Goal: Check status: Check status

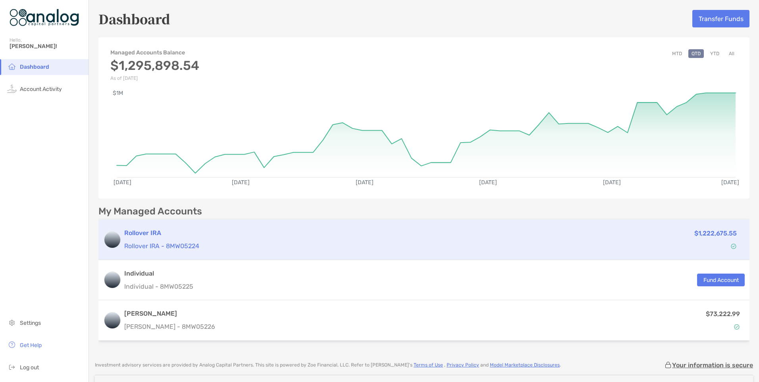
click at [173, 240] on div "Rollover IRA Rollover IRA - 8MW05224" at bounding box center [355, 239] width 463 height 23
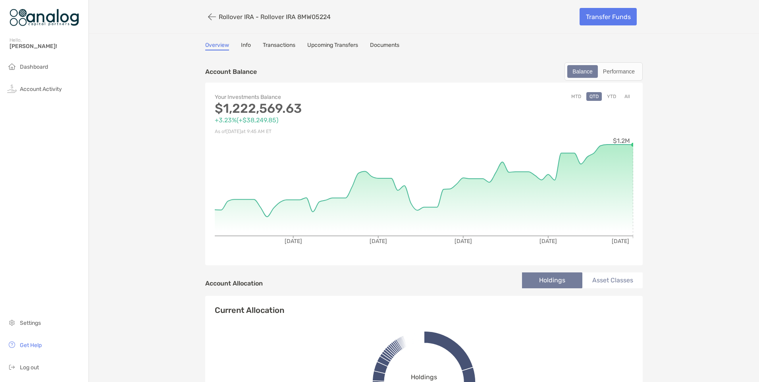
click at [610, 96] on button "YTD" at bounding box center [611, 96] width 15 height 9
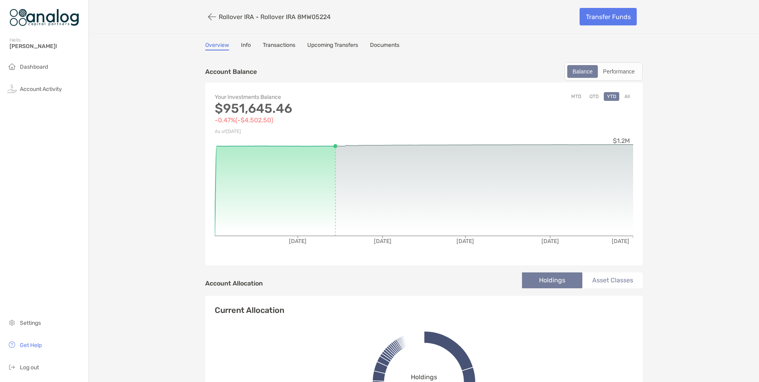
click at [592, 98] on button "QTD" at bounding box center [593, 96] width 15 height 9
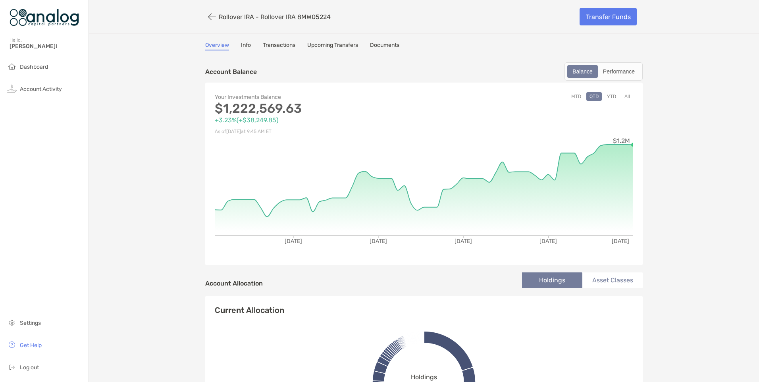
click at [572, 97] on button "MTD" at bounding box center [576, 96] width 16 height 9
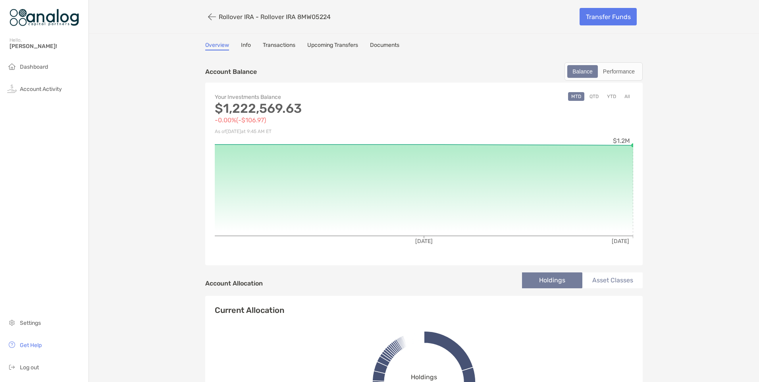
click at [609, 96] on button "YTD" at bounding box center [611, 96] width 15 height 9
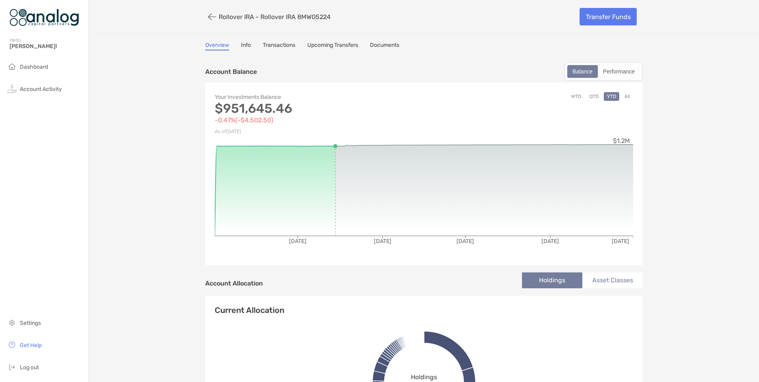
click at [623, 94] on button "All" at bounding box center [627, 96] width 12 height 9
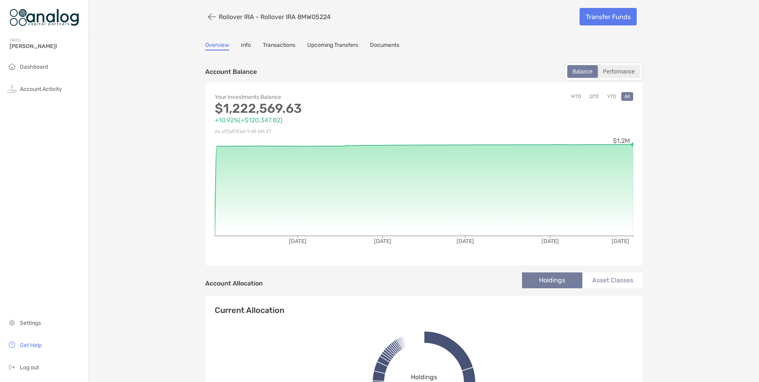
click at [614, 71] on div "Performance" at bounding box center [618, 71] width 40 height 11
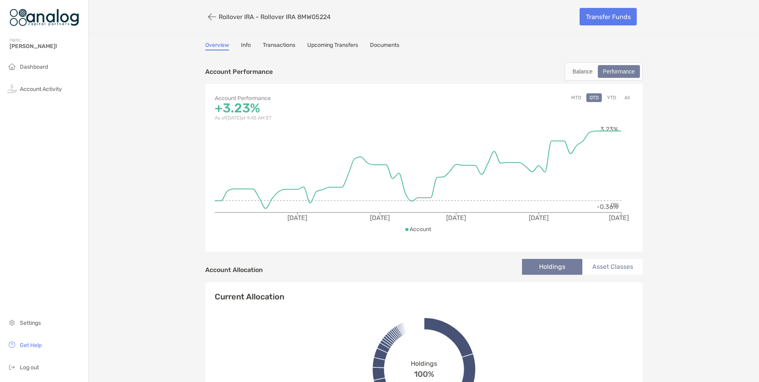
click at [611, 96] on button "YTD" at bounding box center [611, 97] width 15 height 9
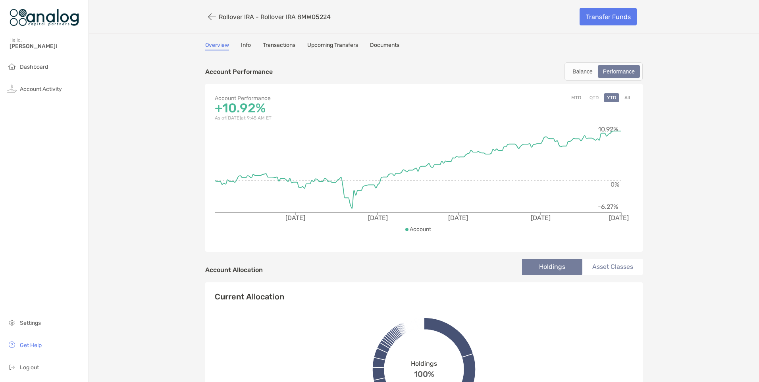
click at [625, 95] on button "All" at bounding box center [627, 97] width 12 height 9
click at [28, 70] on span "Dashboard" at bounding box center [34, 67] width 28 height 7
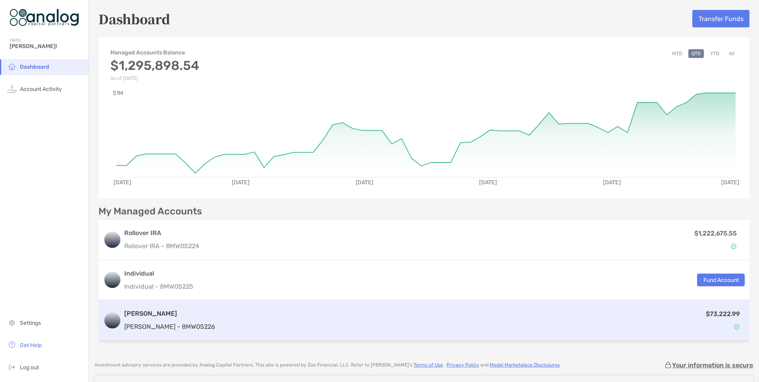
click at [710, 315] on p "$73,222.99" at bounding box center [723, 314] width 34 height 10
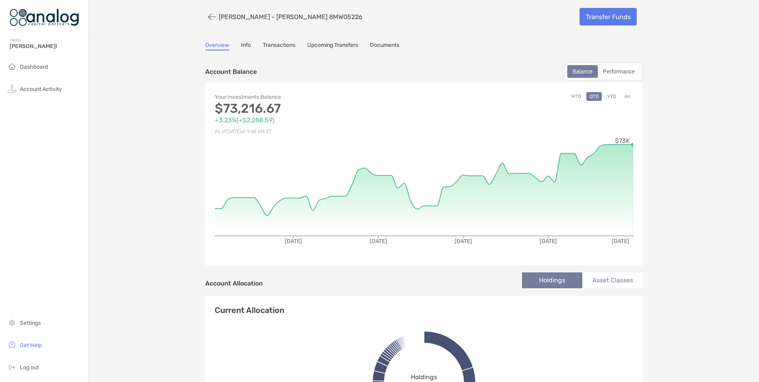
click at [609, 96] on button "YTD" at bounding box center [611, 96] width 15 height 9
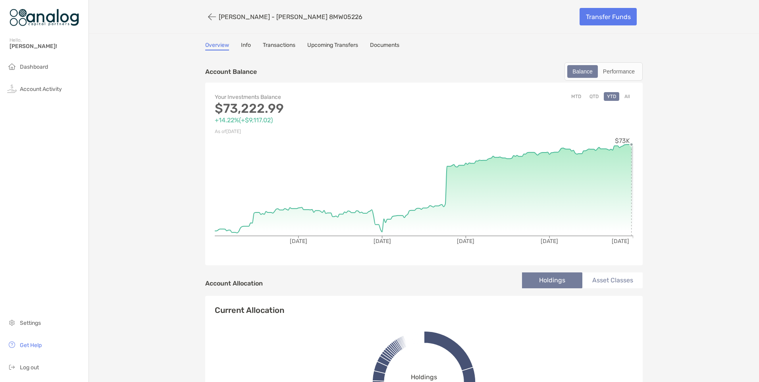
click at [630, 145] on circle at bounding box center [631, 144] width 3 height 3
